Goal: Find specific fact: Find contact information

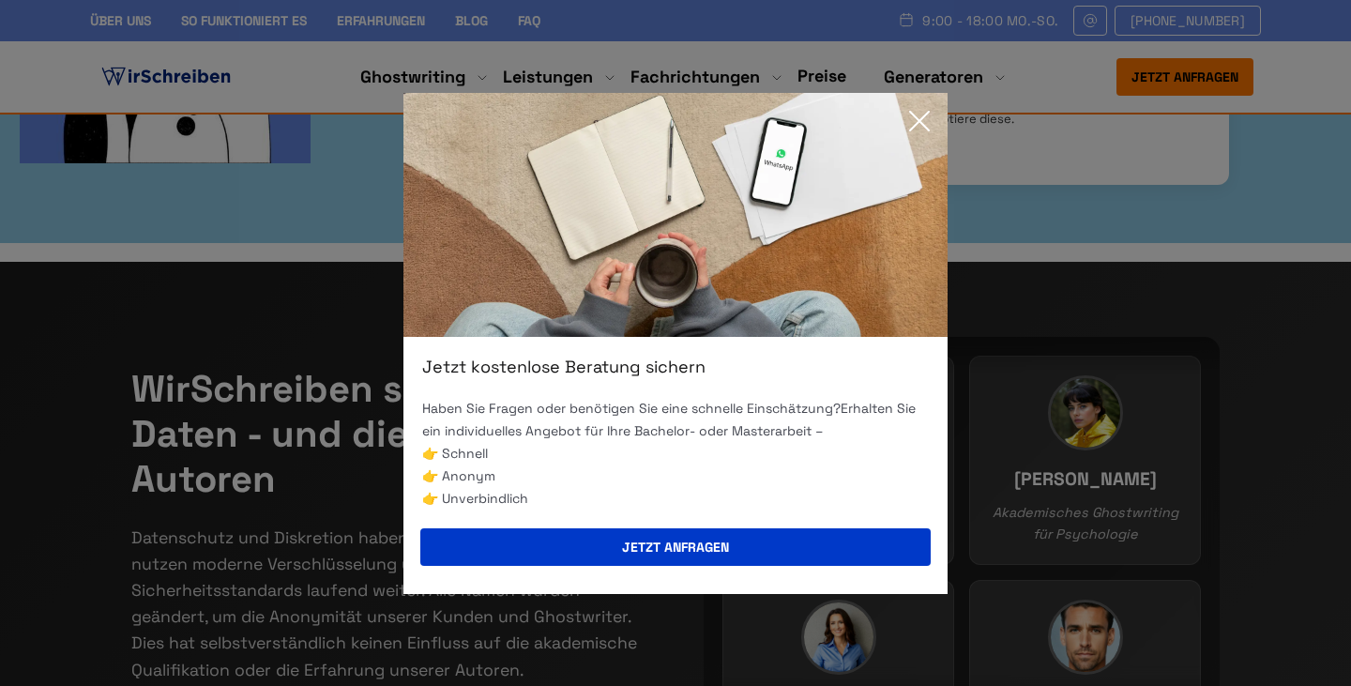
scroll to position [406, 0]
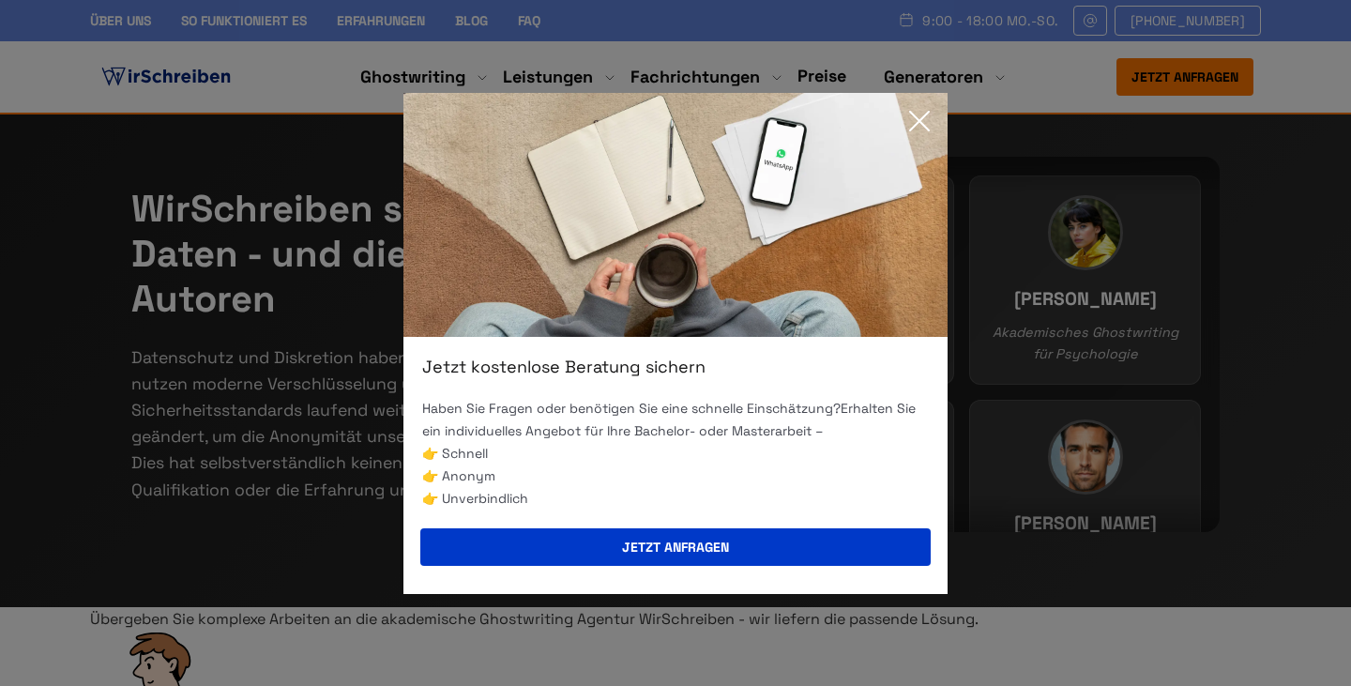
click at [911, 121] on icon at bounding box center [920, 121] width 38 height 38
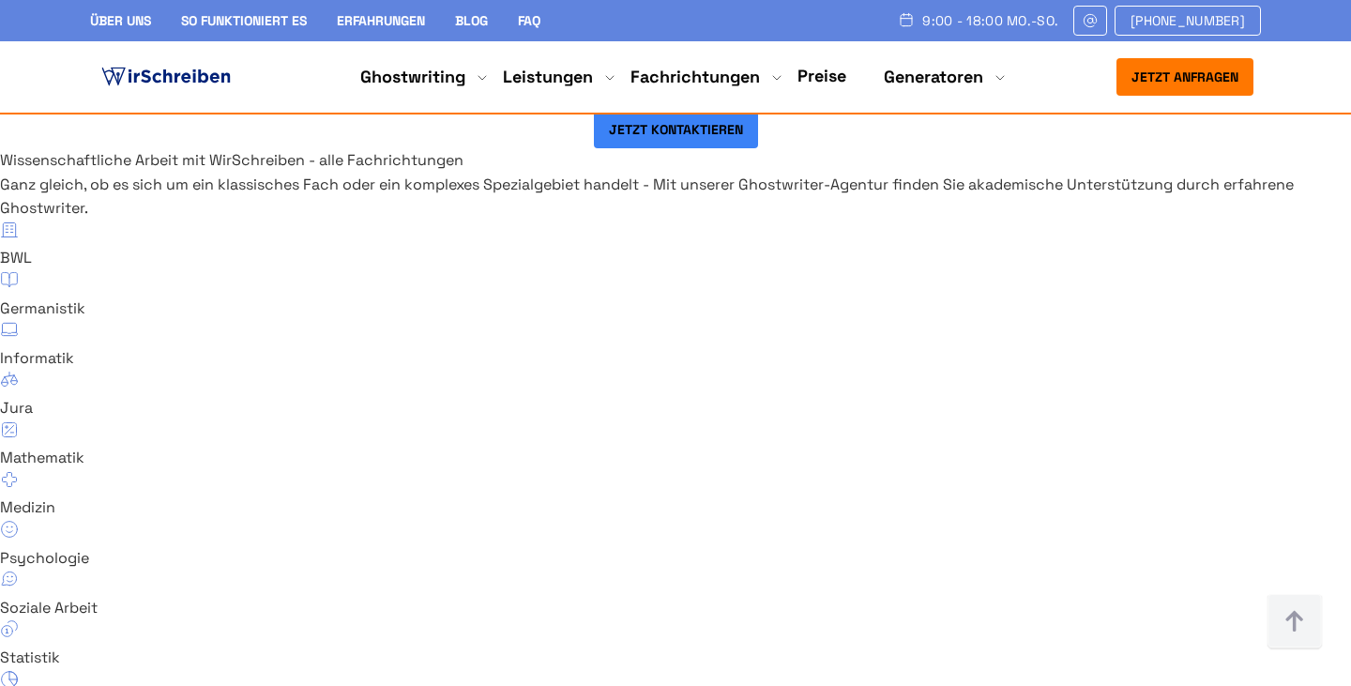
scroll to position [12430, 0]
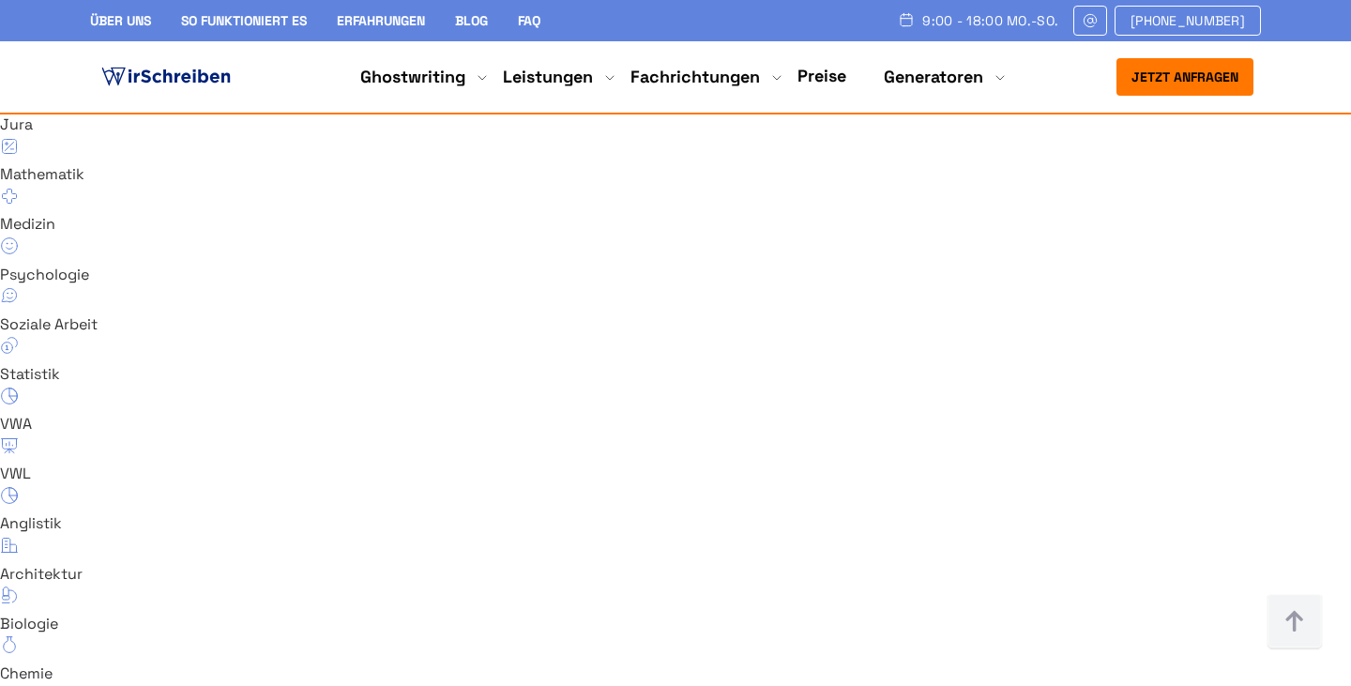
scroll to position [12706, 0]
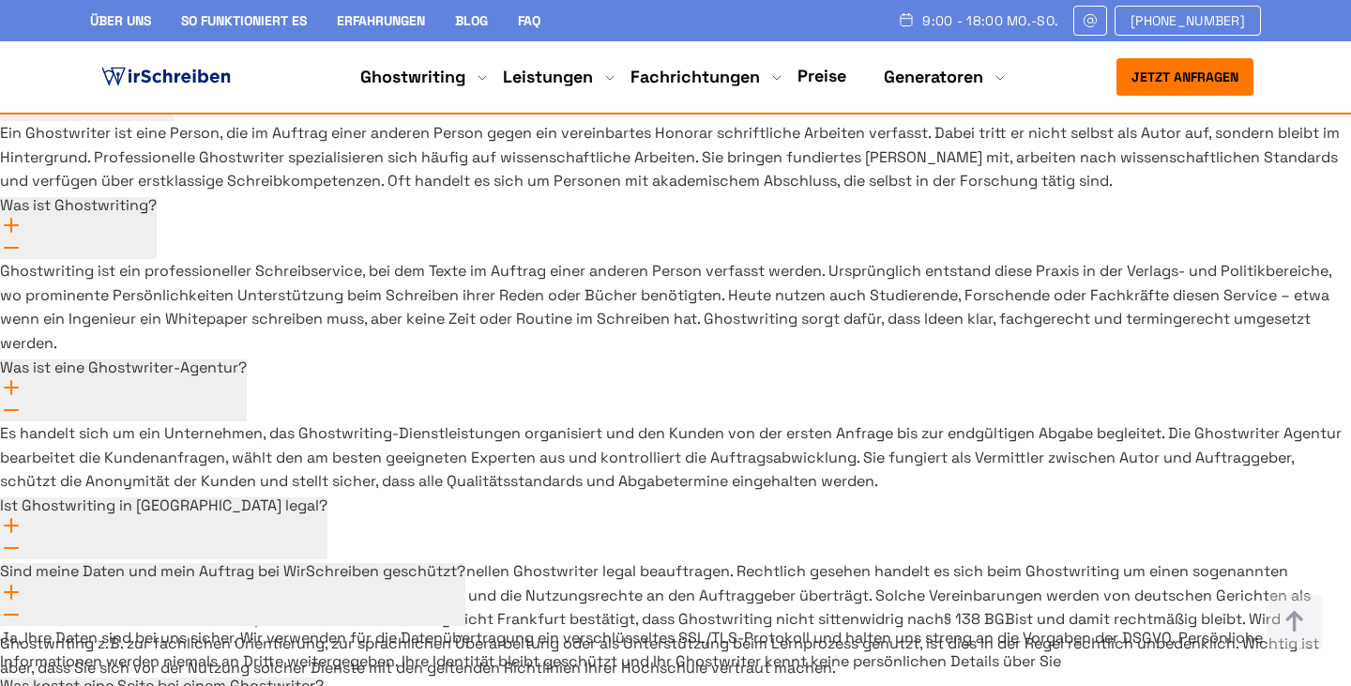
scroll to position [13941, 0]
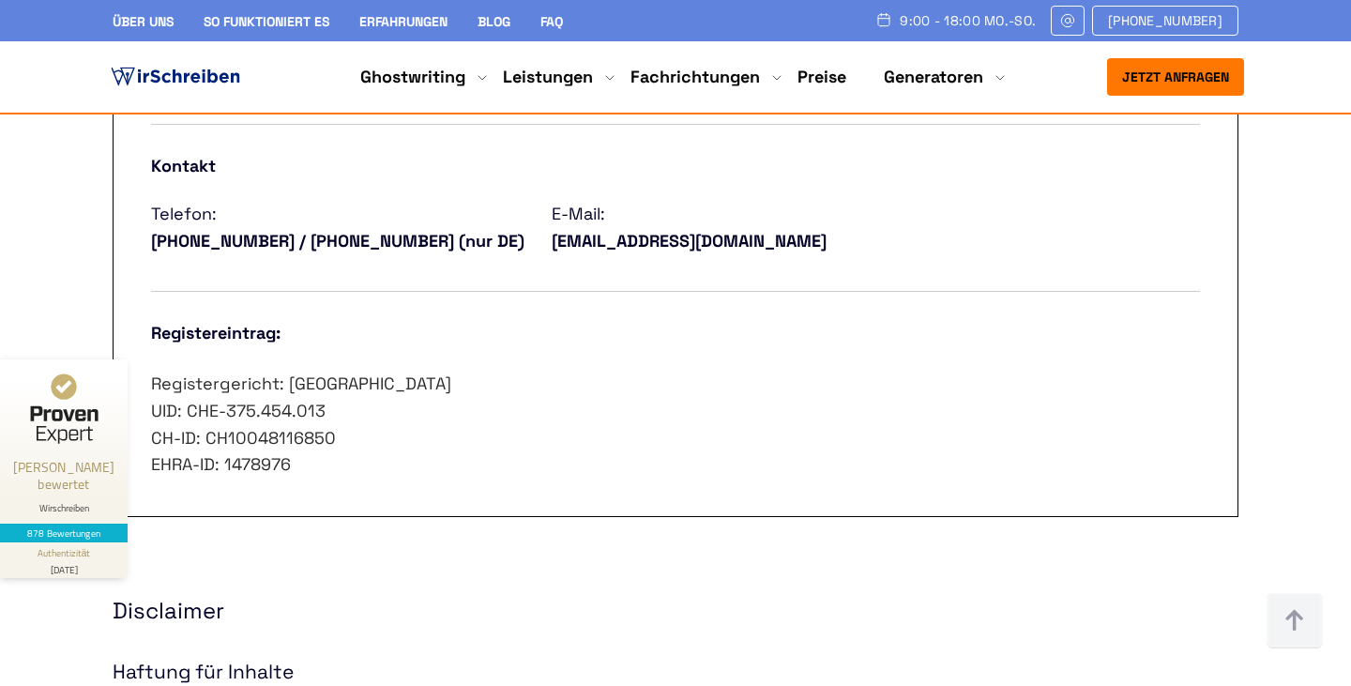
scroll to position [1033, 0]
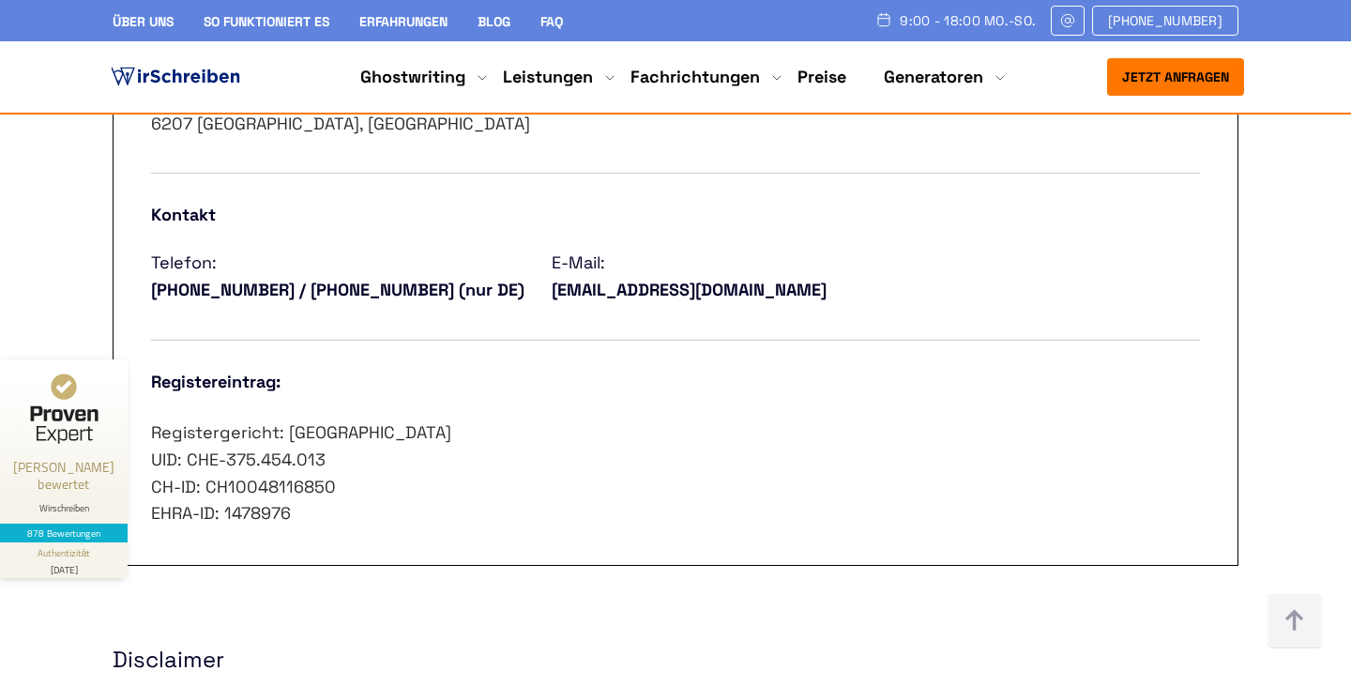
click at [357, 503] on p "Registergericht: Luzern UID: CHE-375.454.013 CH-ID: CH10048116850 EHRA-ID: 1478…" at bounding box center [675, 473] width 1049 height 108
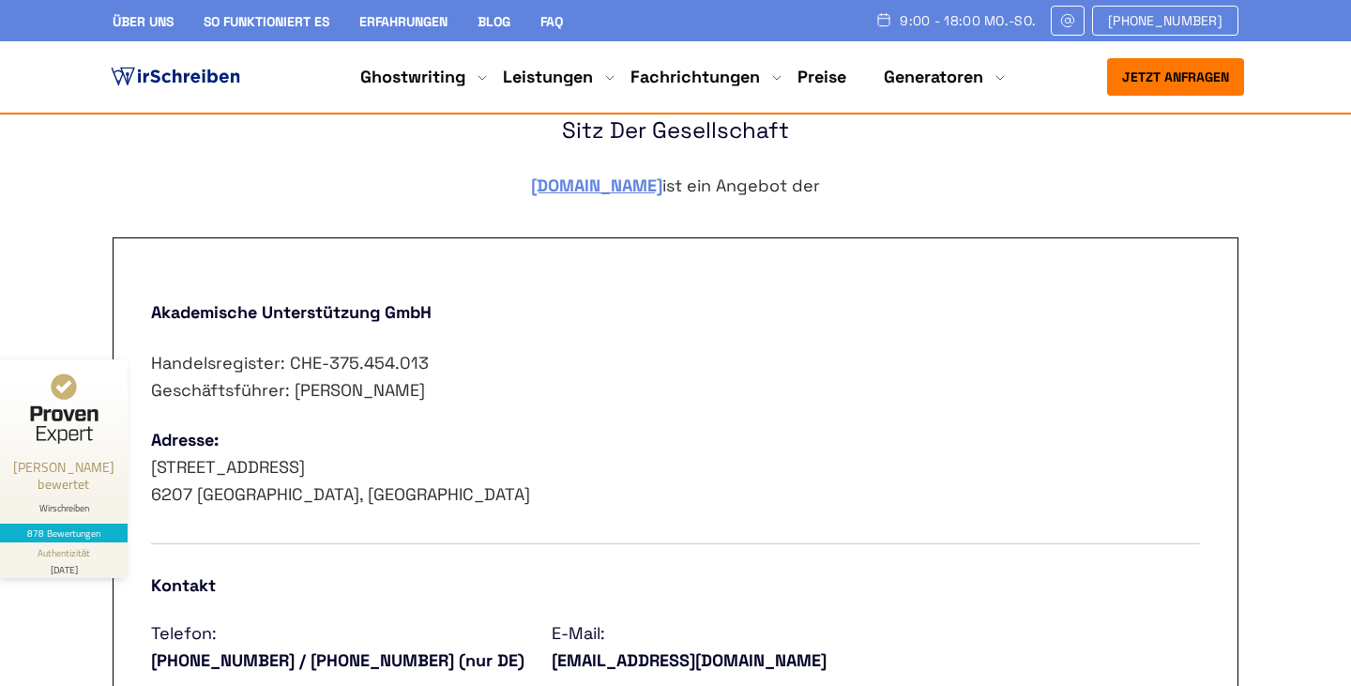
scroll to position [655, 0]
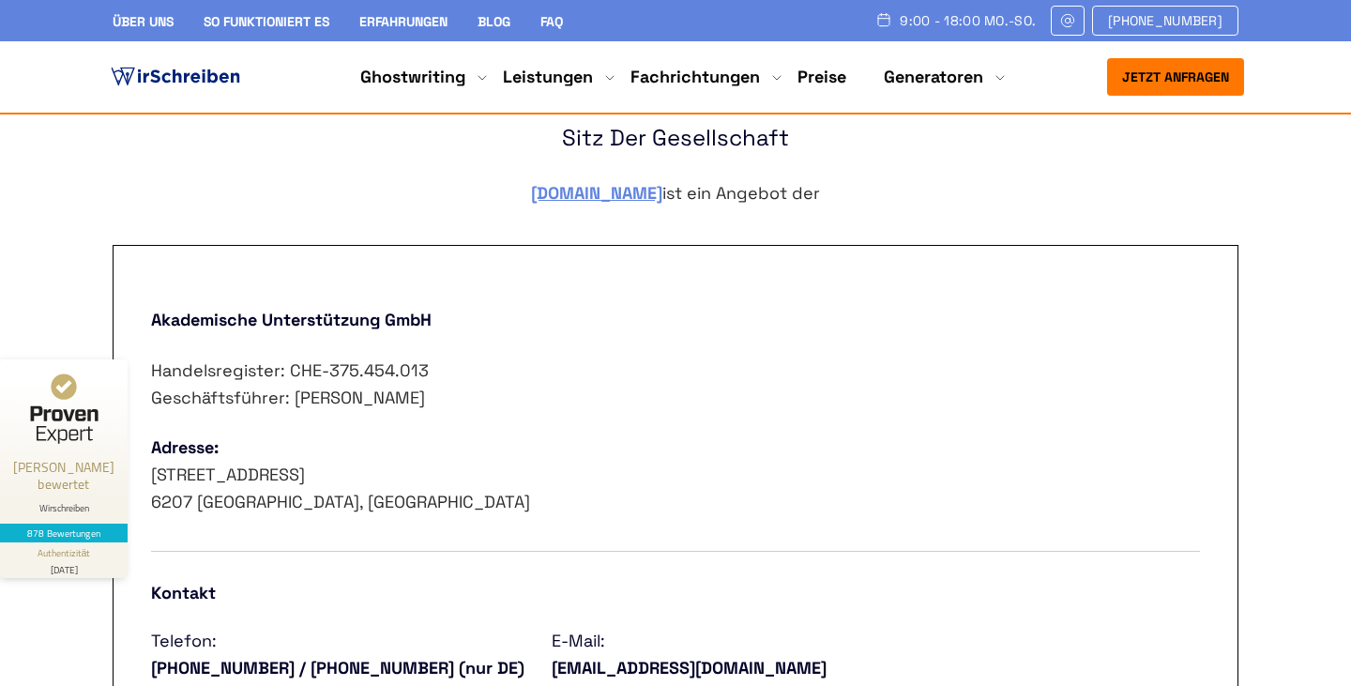
drag, startPoint x: 322, startPoint y: 534, endPoint x: 141, endPoint y: 322, distance: 278.9
click at [141, 322] on div "Akademische Unterstützung GmbH Handelsregister: CHE-375.454.013 Geschäftsführer…" at bounding box center [676, 594] width 1126 height 699
copy div "Akademische Unterstützung GmbH Handelsregister: CHE-375.454.013 Geschäftsführer…"
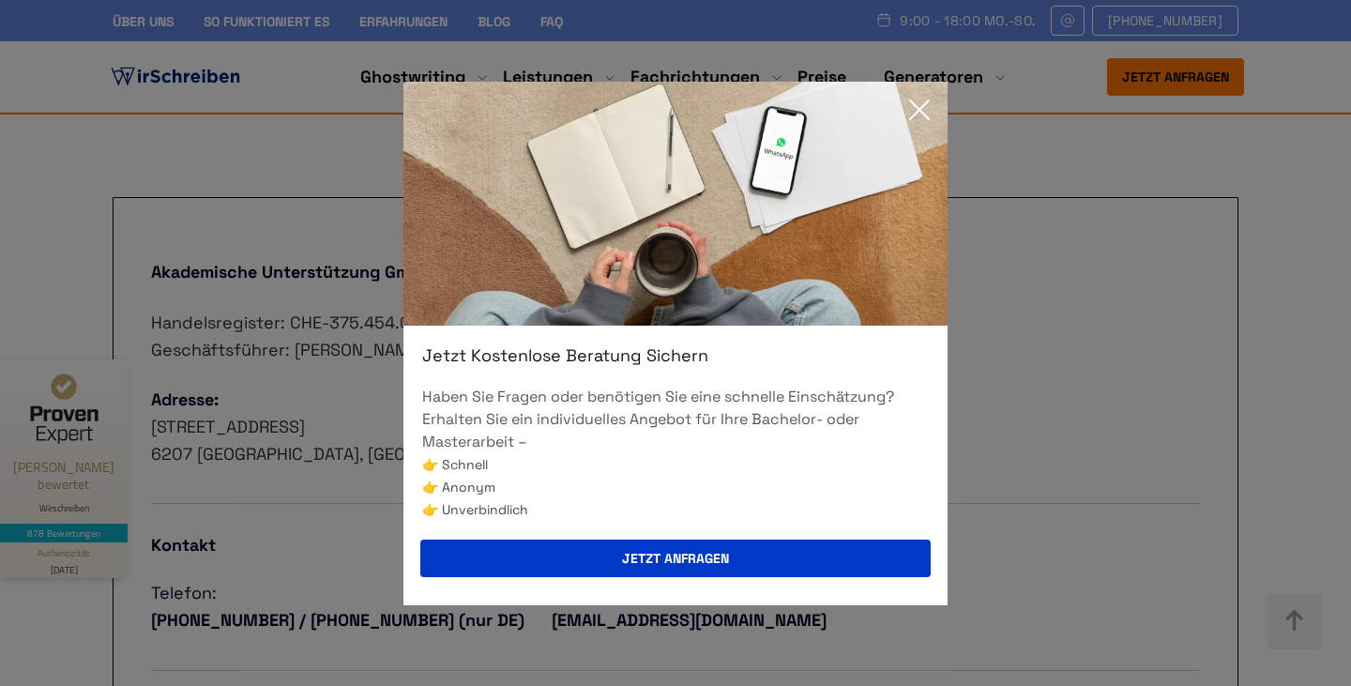
scroll to position [716, 0]
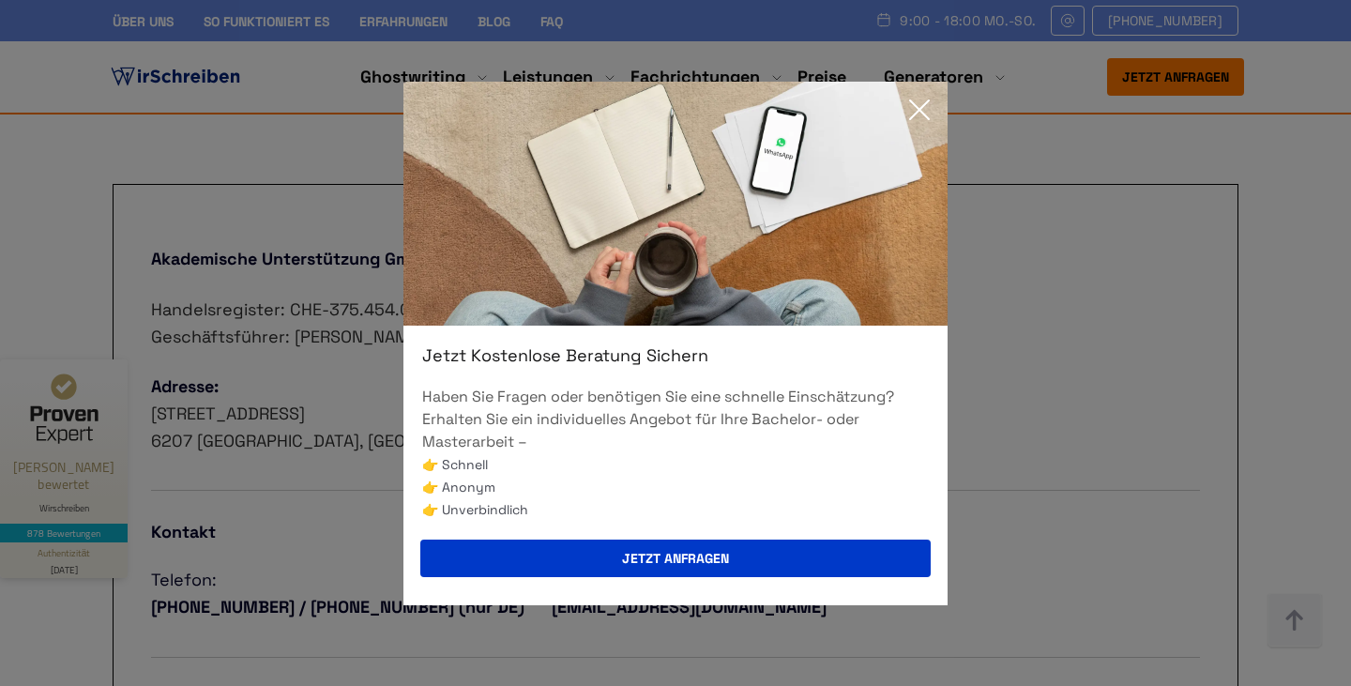
click at [924, 110] on icon at bounding box center [920, 110] width 38 height 38
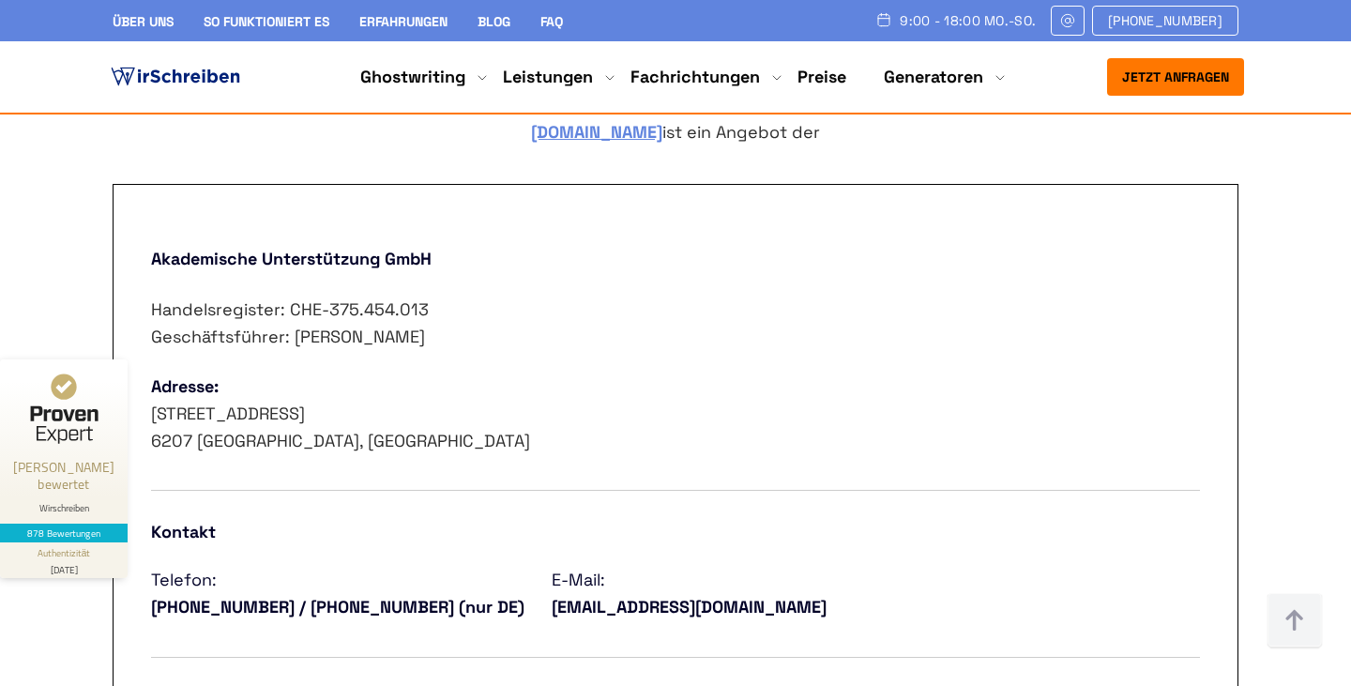
click at [567, 447] on p "Adresse: [STREET_ADDRESS]" at bounding box center [675, 413] width 1049 height 81
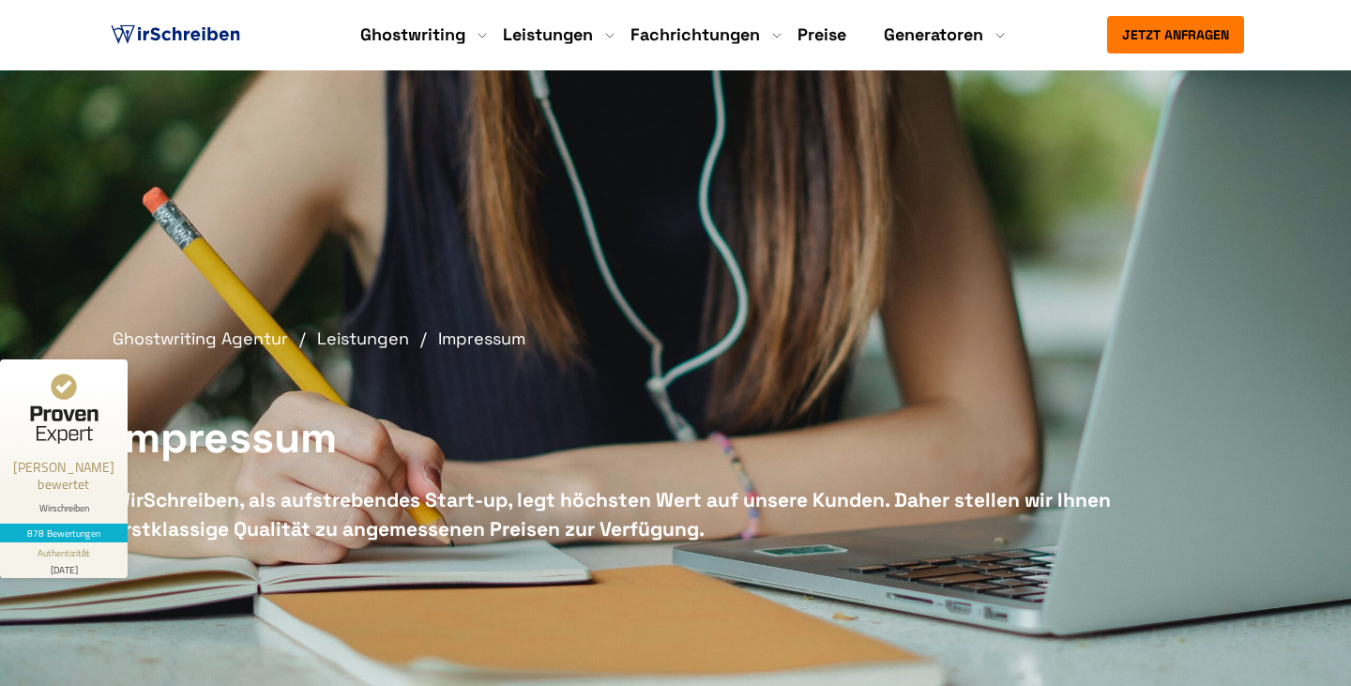
scroll to position [7, 0]
